Goal: Task Accomplishment & Management: Manage account settings

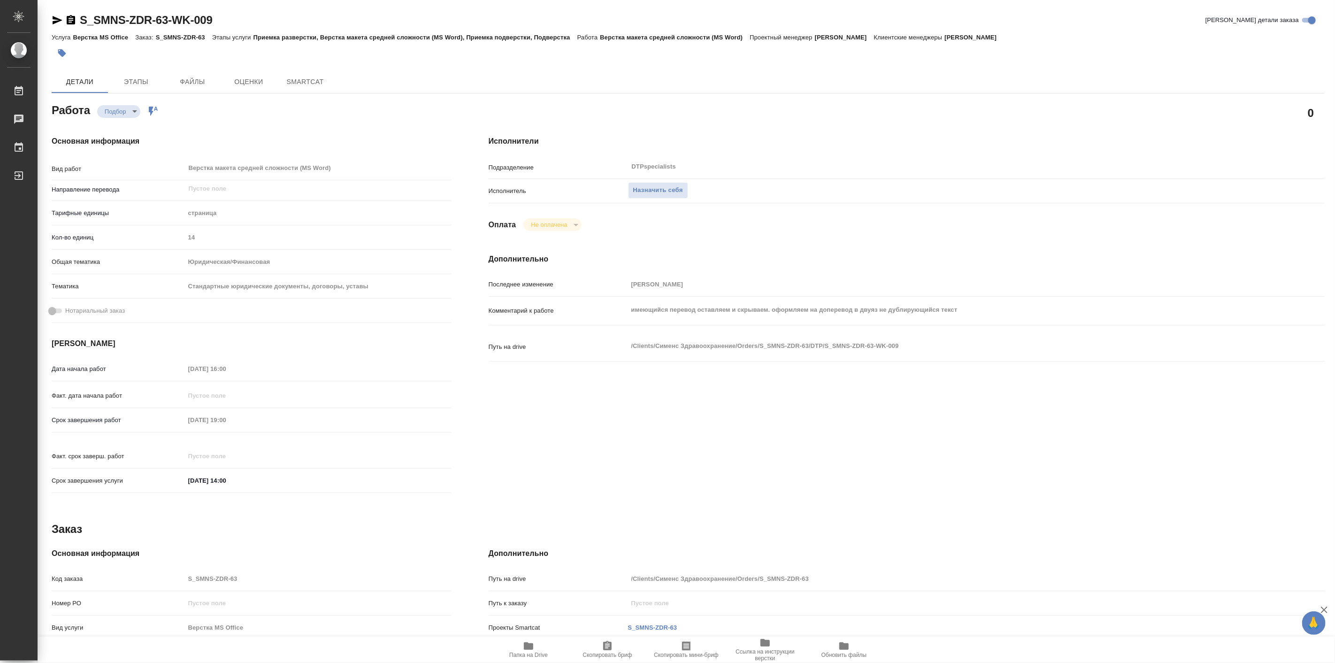
type textarea "x"
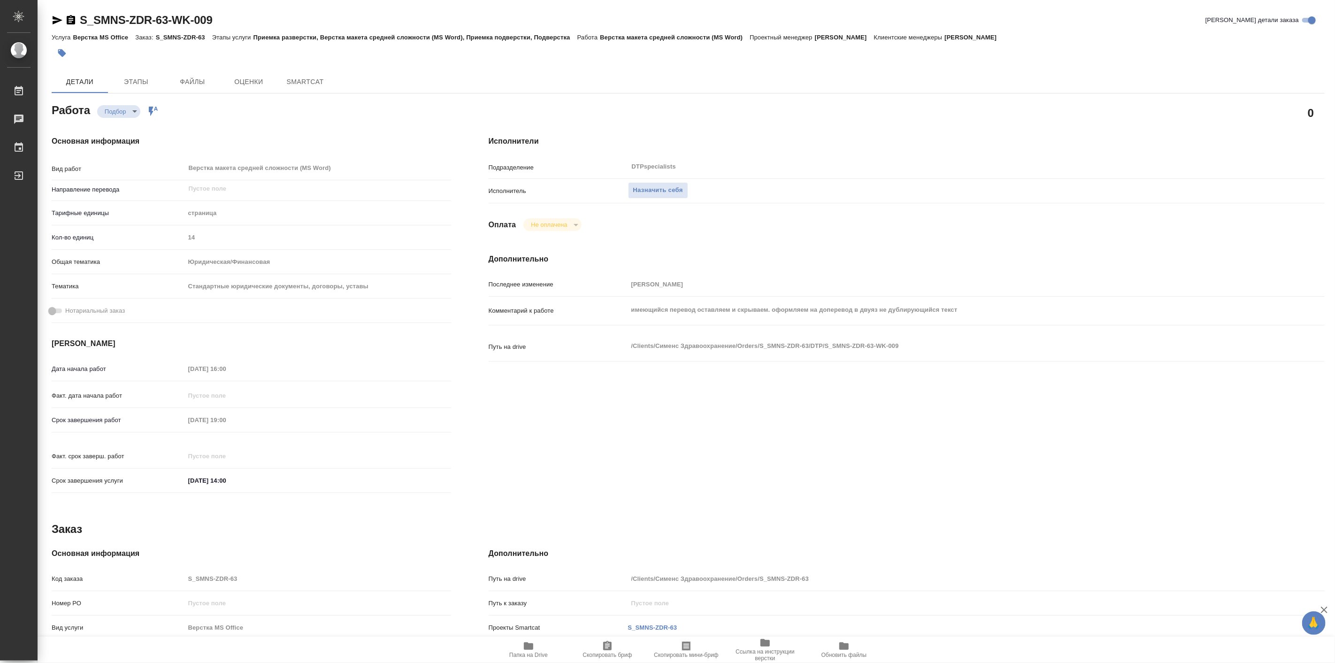
type textarea "x"
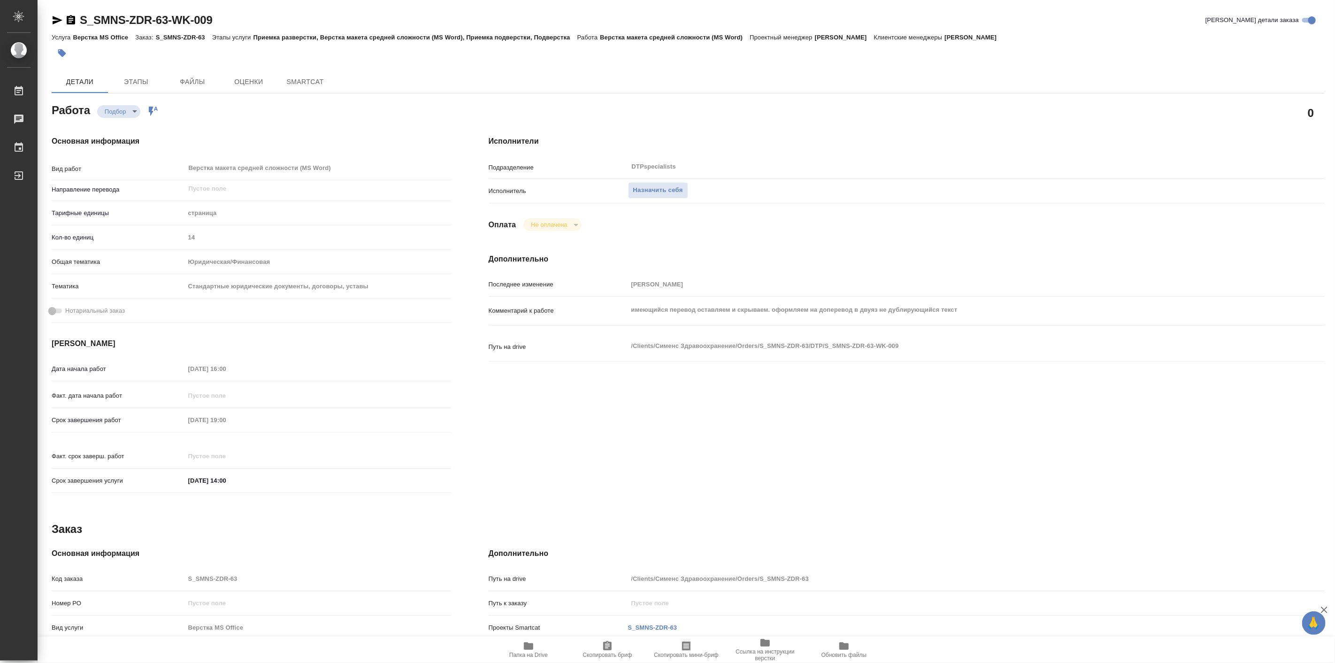
type textarea "x"
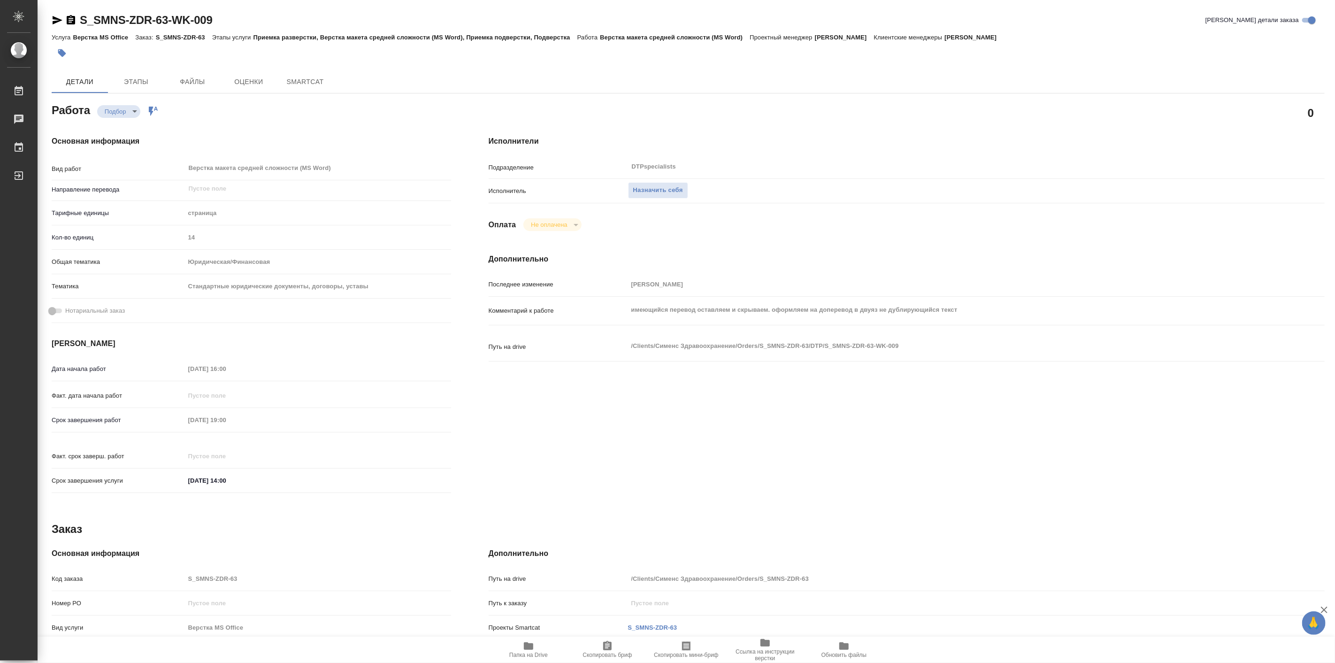
type textarea "x"
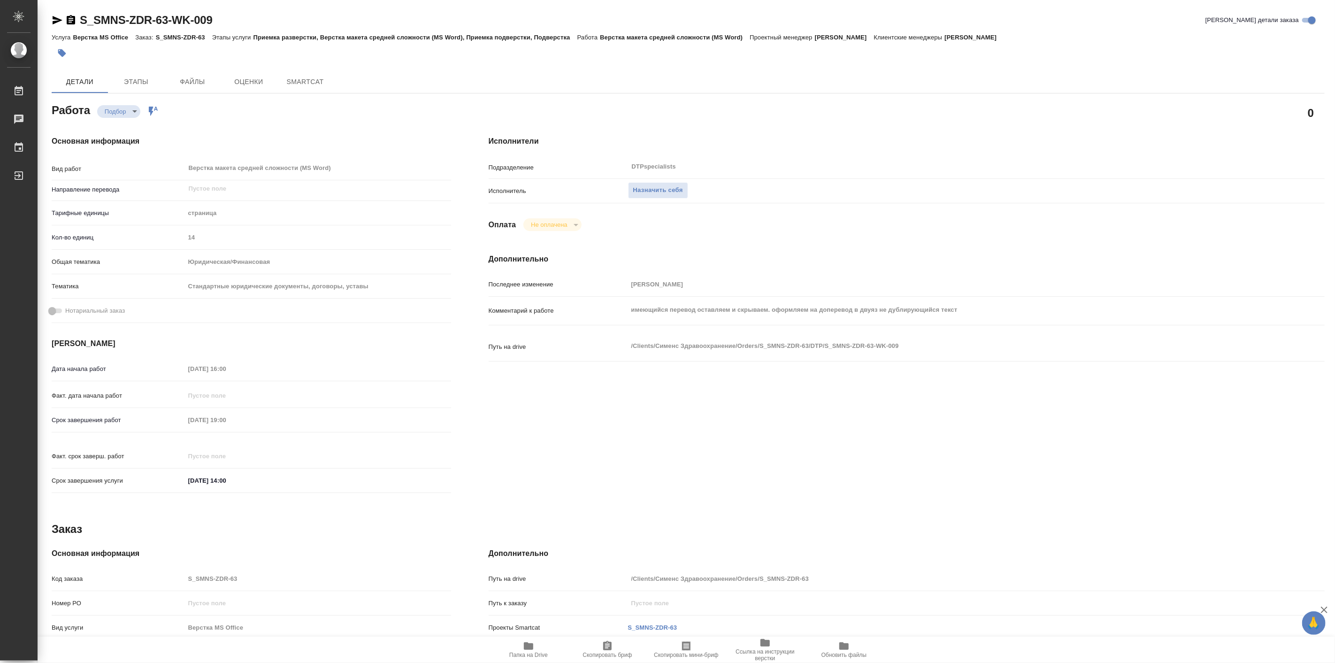
type textarea "x"
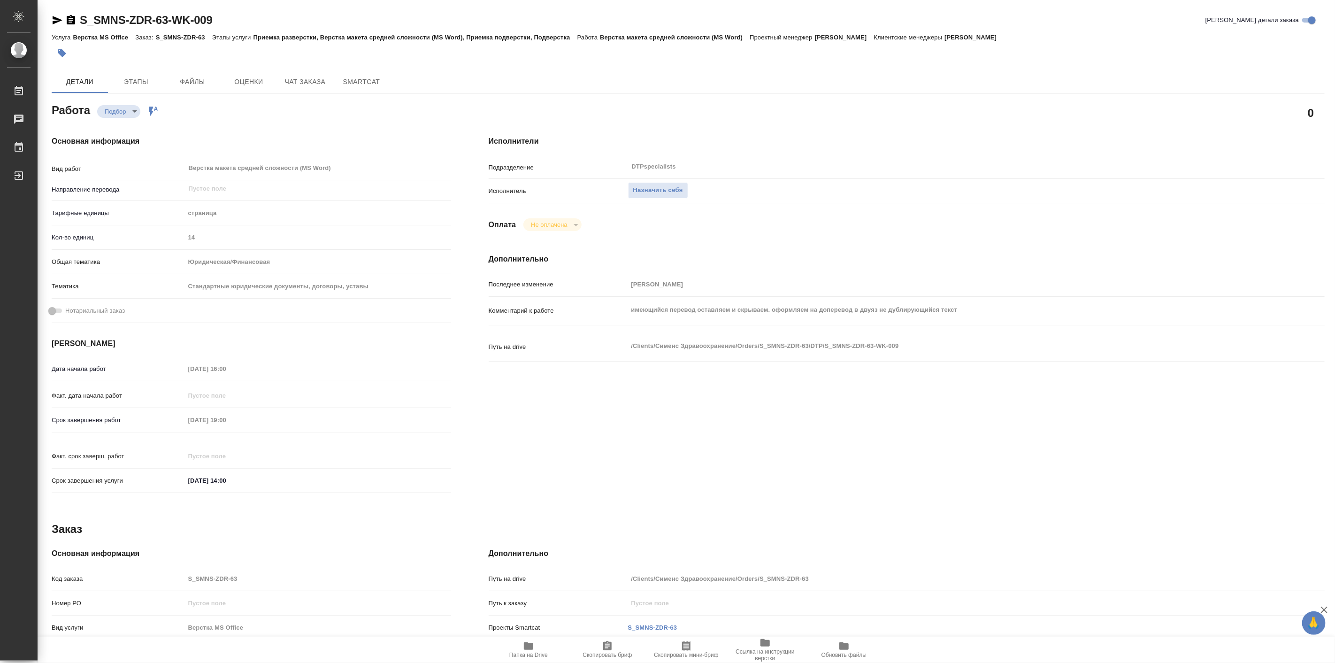
type textarea "x"
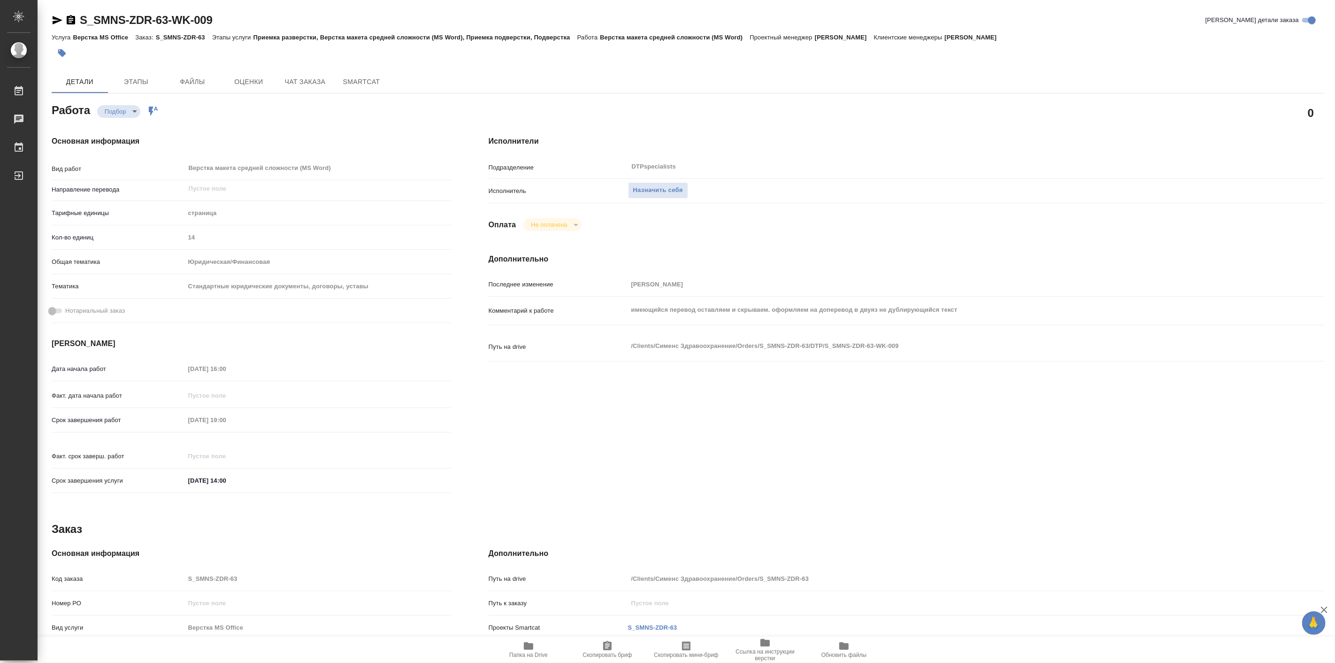
type textarea "x"
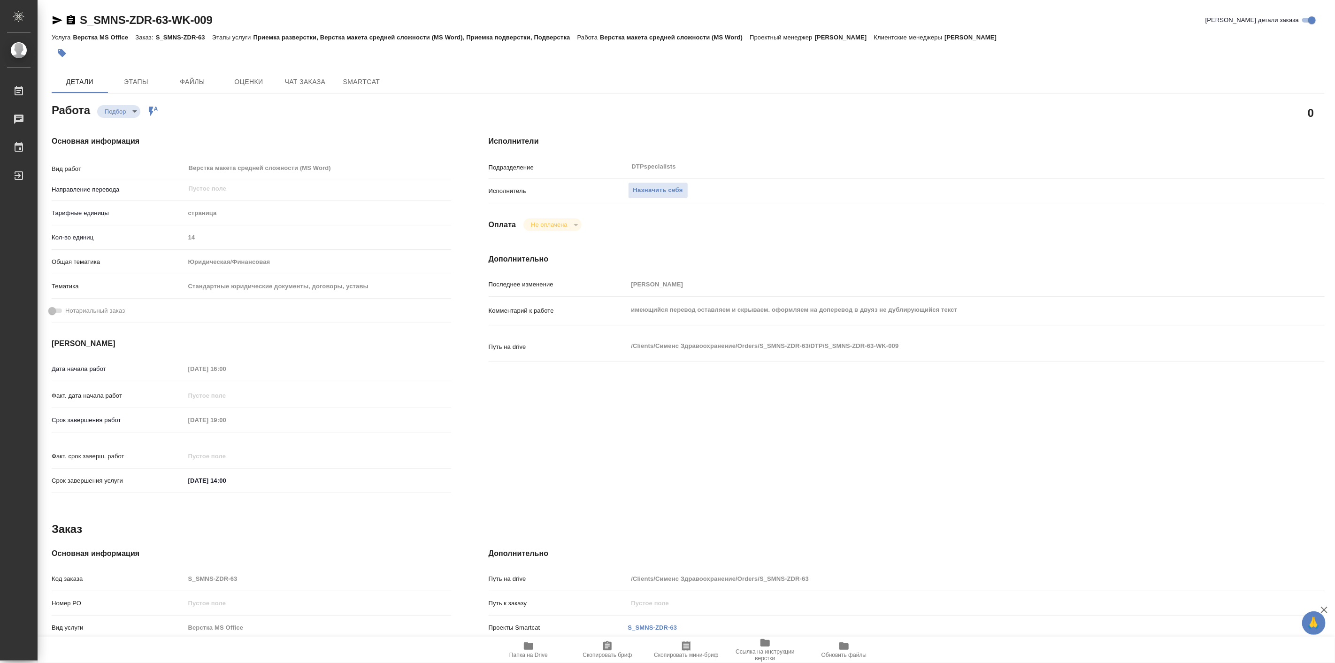
type textarea "x"
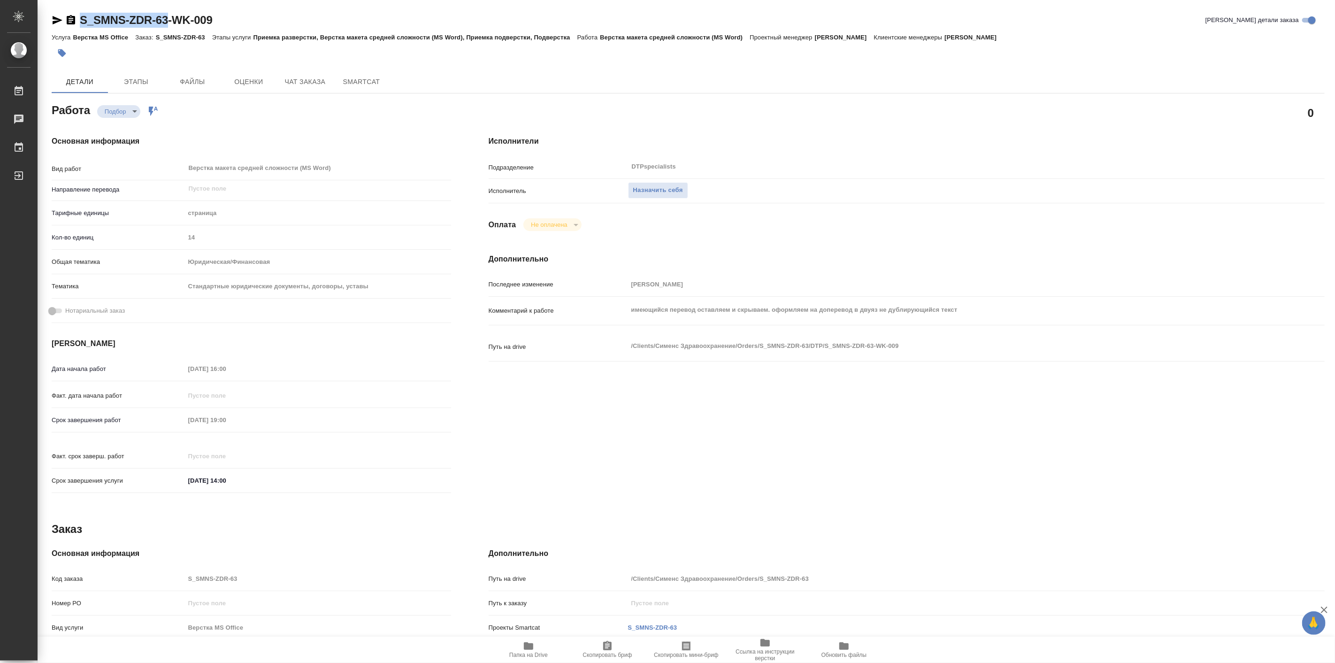
drag, startPoint x: 77, startPoint y: 12, endPoint x: 168, endPoint y: 24, distance: 91.9
click at [168, 24] on div "S_SMNS-ZDR-63-WK-009" at bounding box center [132, 20] width 161 height 15
copy link "S_SMNS-ZDR-63"
click at [520, 650] on span "Папка на Drive" at bounding box center [529, 649] width 68 height 18
click at [651, 196] on button "Назначить себя" at bounding box center [658, 190] width 60 height 16
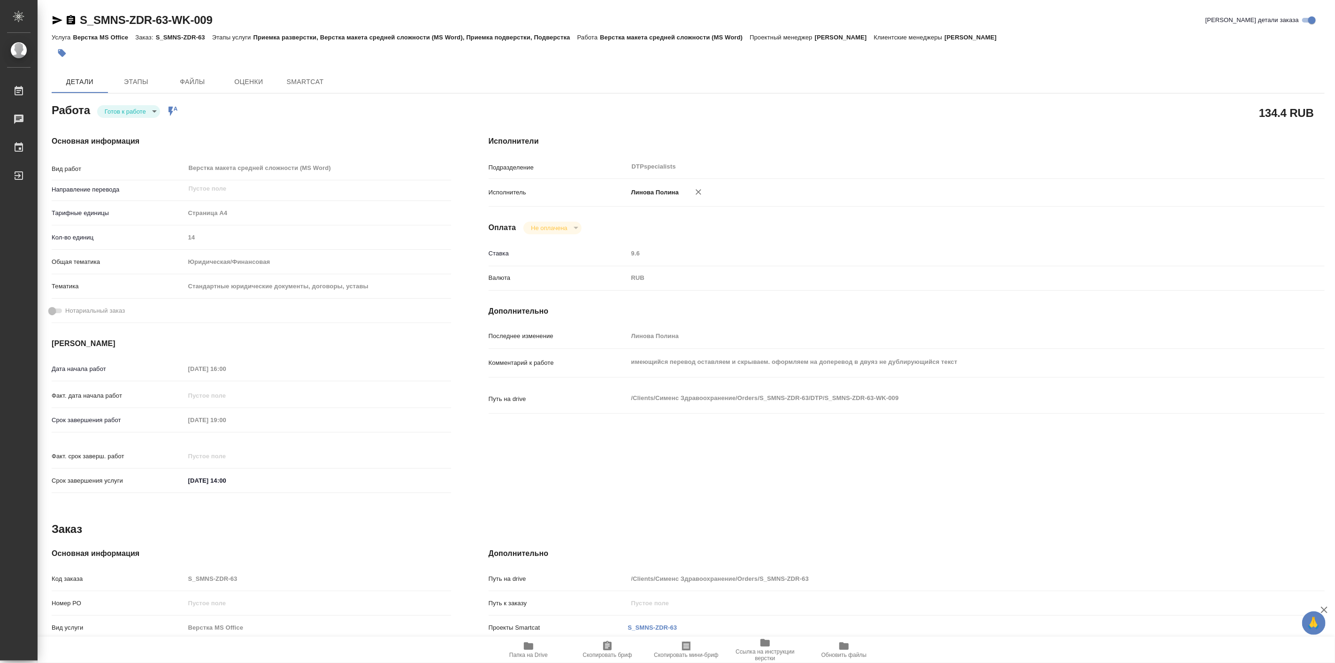
type textarea "x"
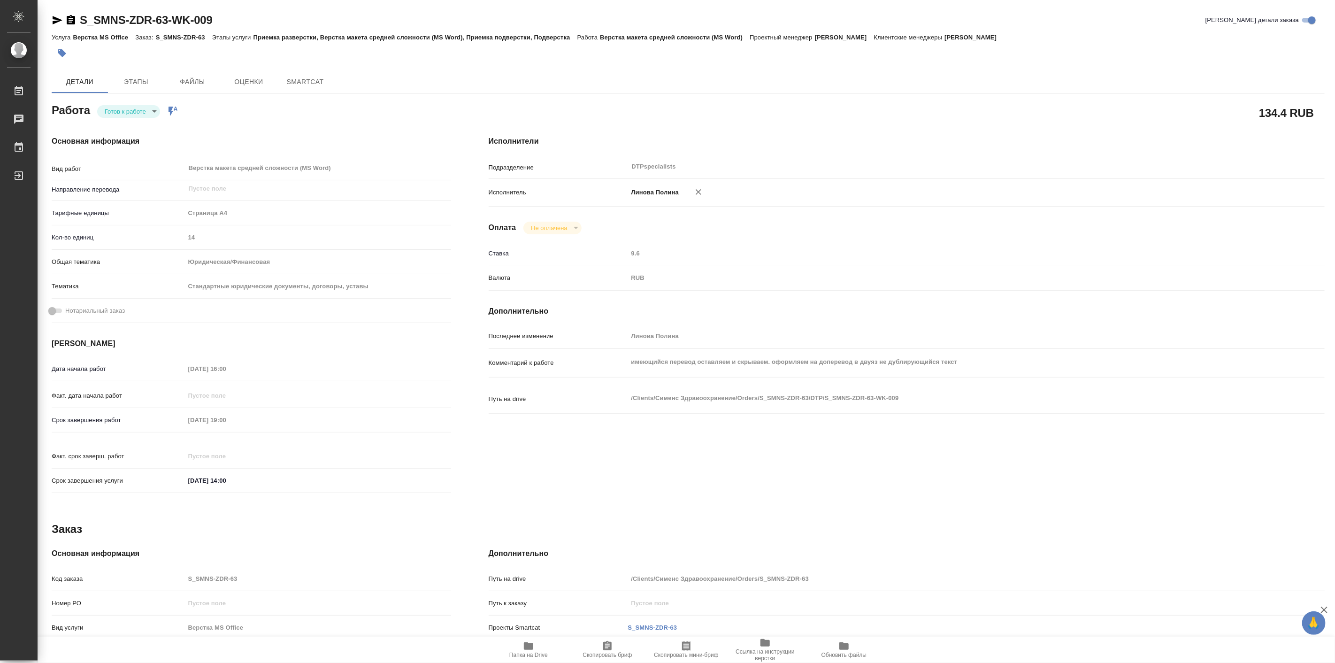
type textarea "x"
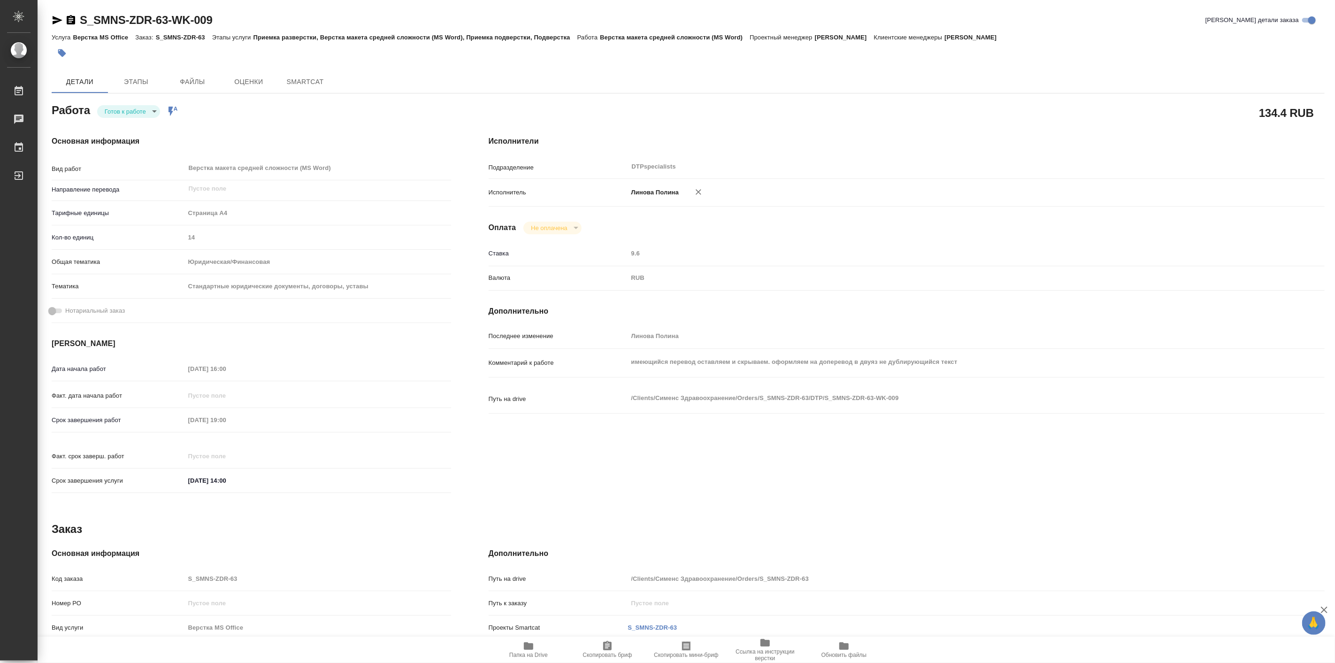
type textarea "x"
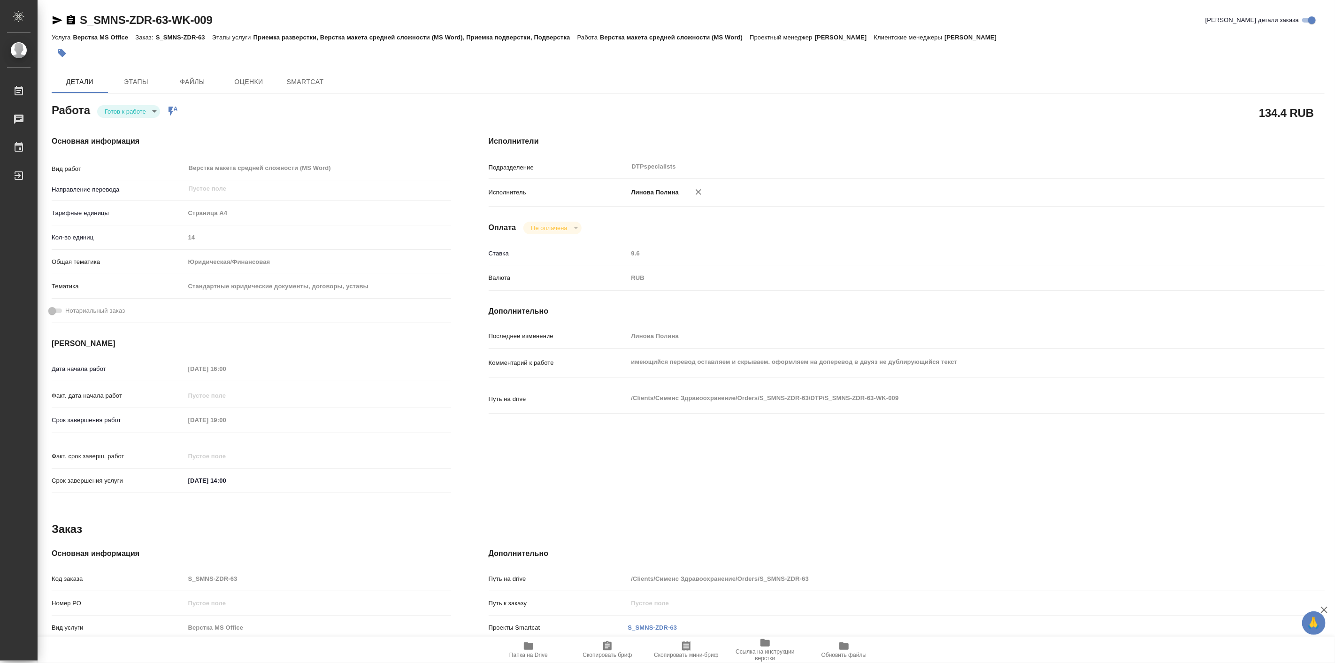
type textarea "x"
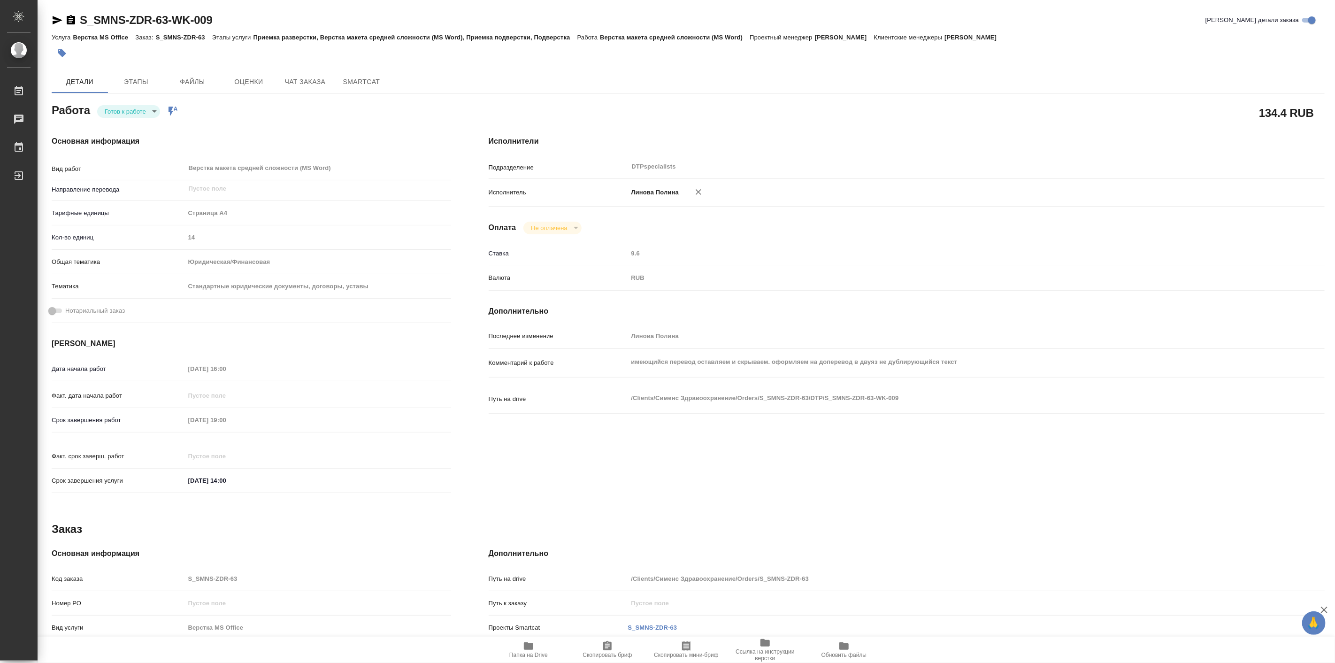
type textarea "x"
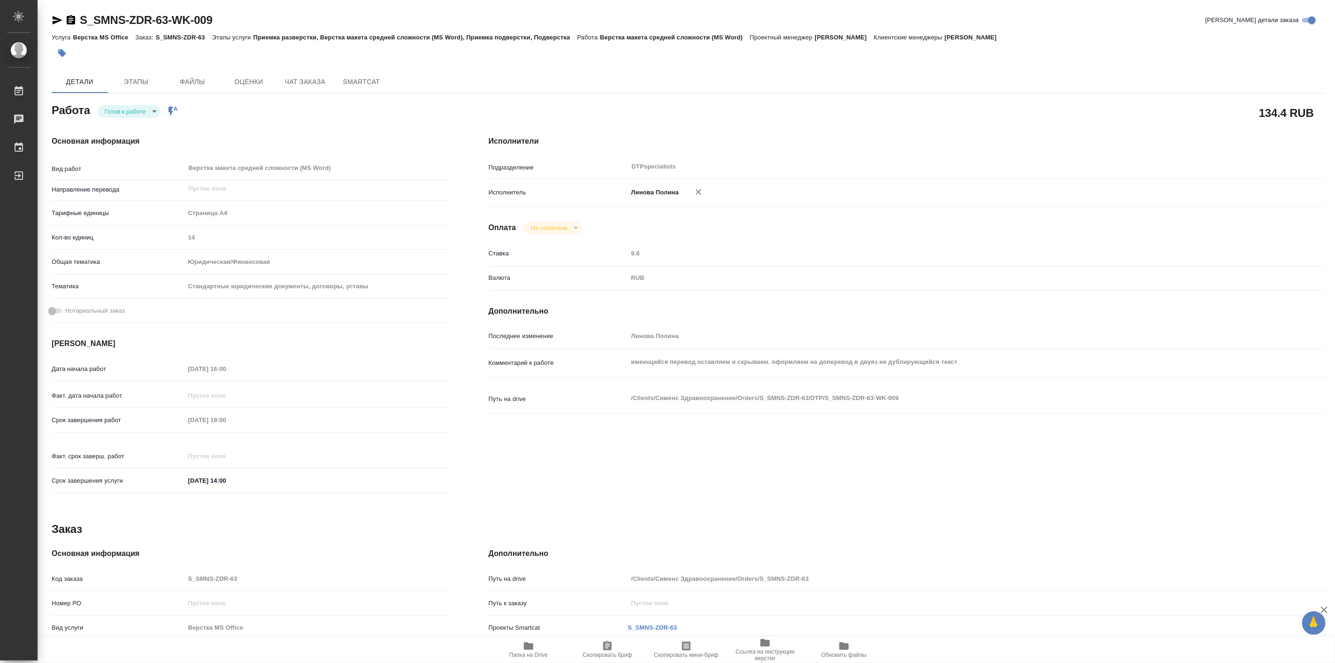
type textarea "x"
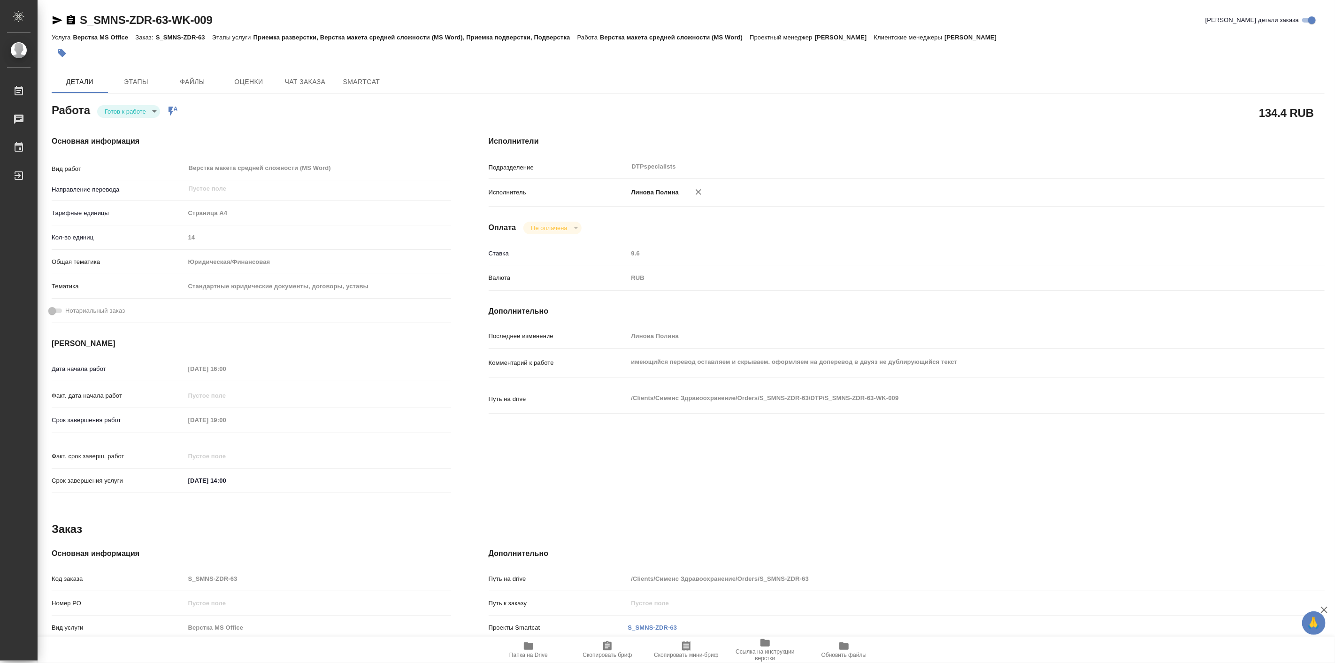
type textarea "x"
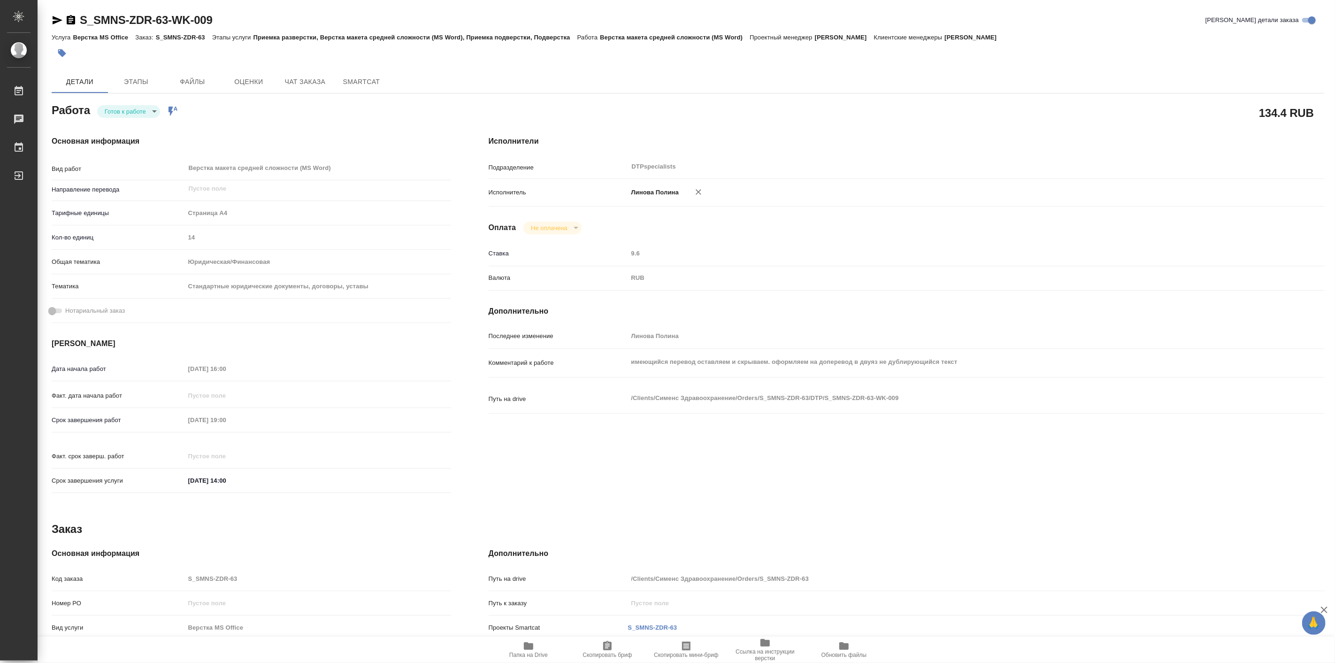
type textarea "x"
